Goal: Navigation & Orientation: Find specific page/section

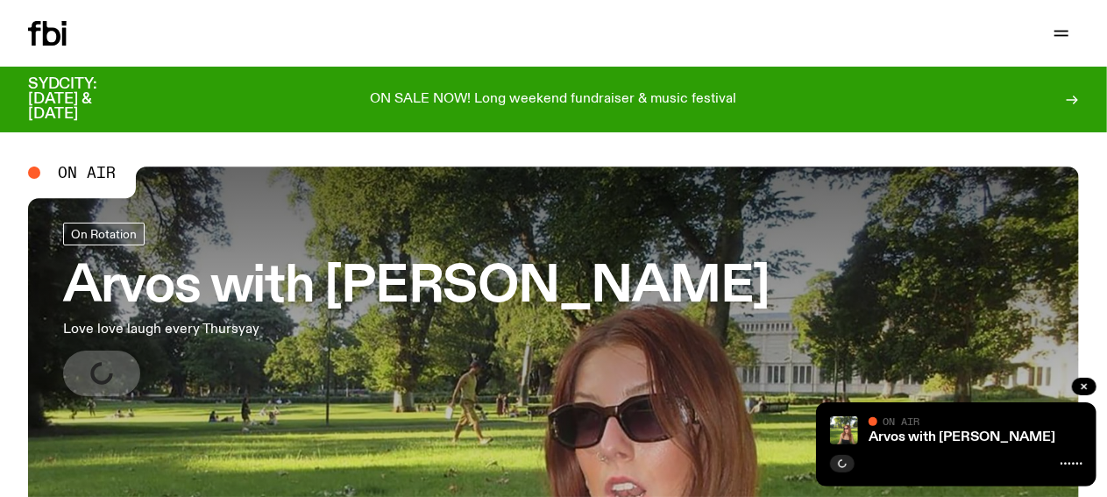
click at [0, 0] on link "Schedule" at bounding box center [0, 0] width 0 height 0
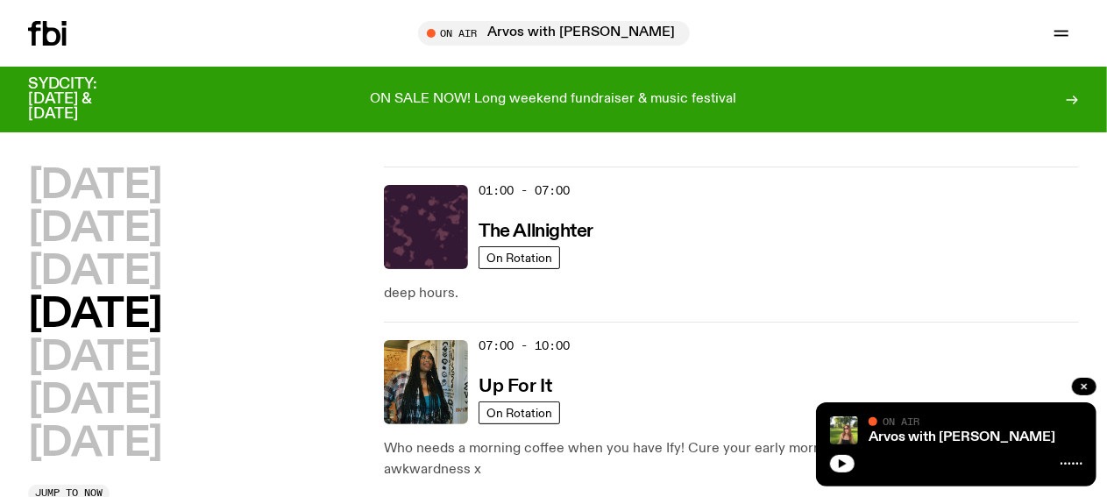
click at [135, 292] on h2 "[DATE]" at bounding box center [95, 271] width 134 height 39
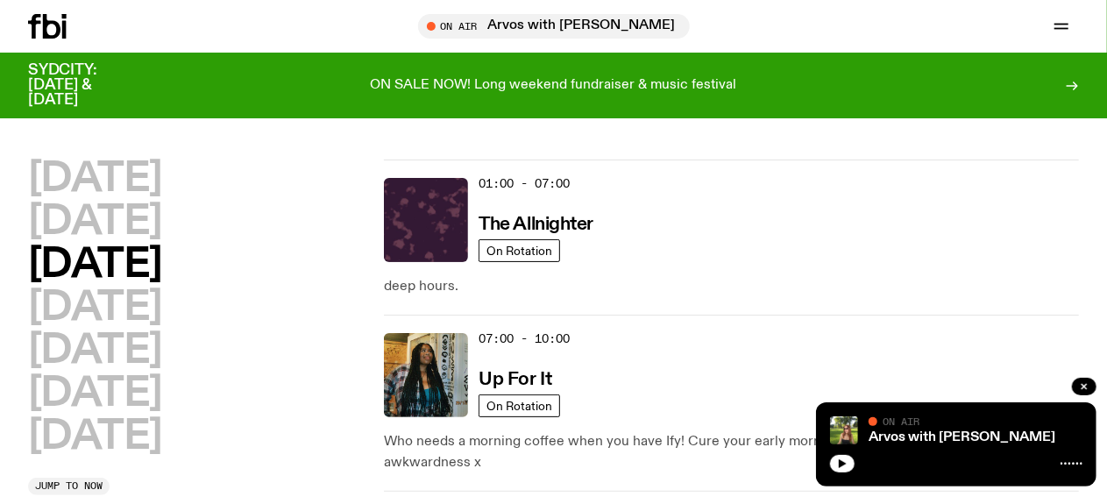
scroll to position [49, 0]
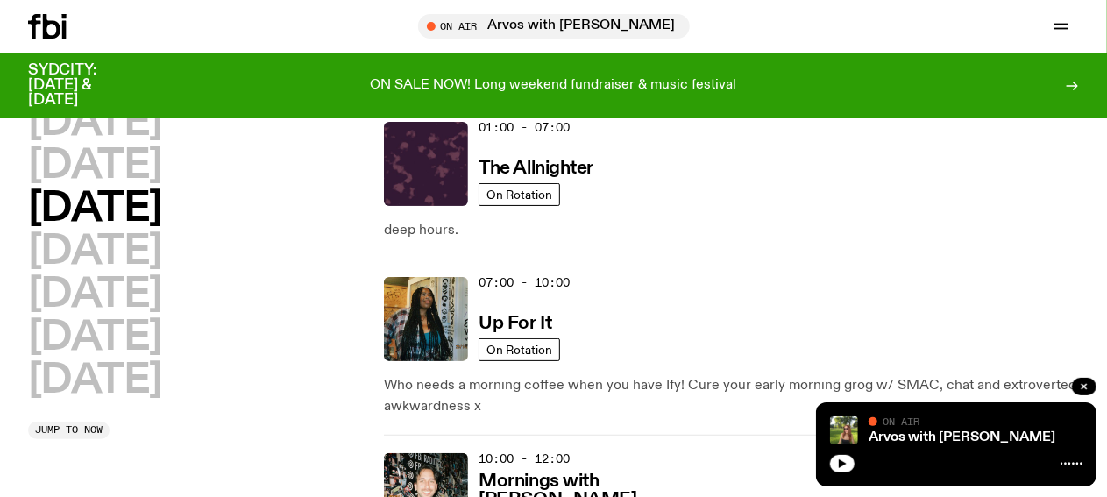
click at [142, 229] on h2 "[DATE]" at bounding box center [95, 208] width 134 height 39
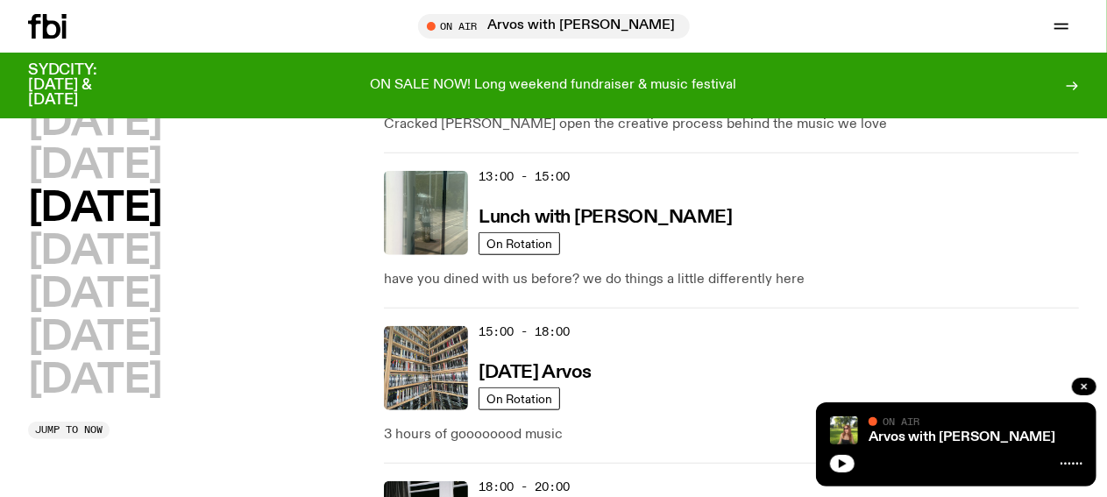
scroll to position [750, 0]
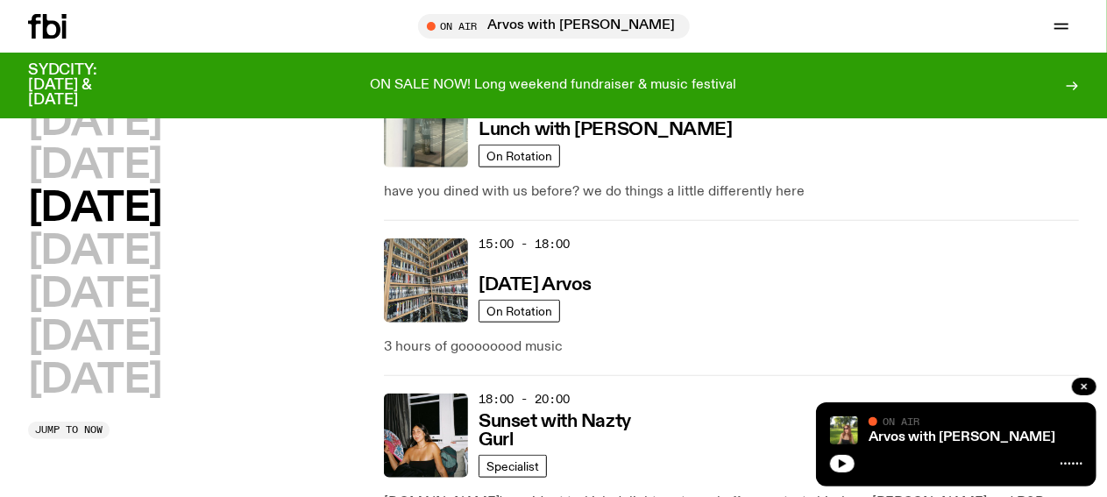
click at [432, 393] on img at bounding box center [426, 435] width 84 height 84
